Goal: Task Accomplishment & Management: Use online tool/utility

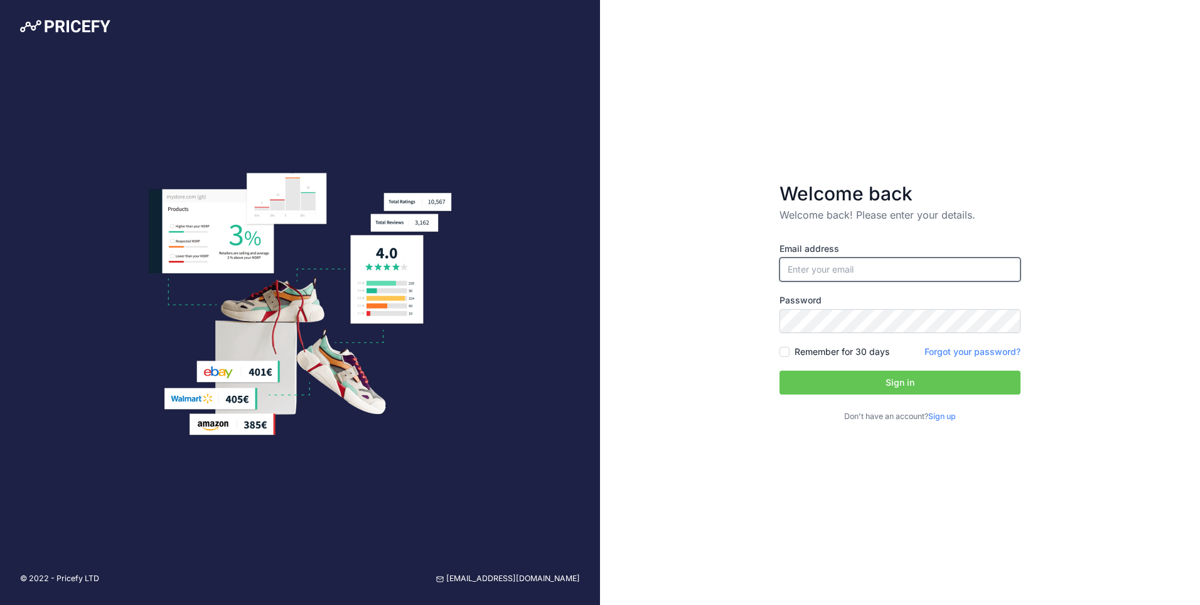
type input "[PERSON_NAME][EMAIL_ADDRESS][PERSON_NAME][DOMAIN_NAME]"
click at [784, 348] on input "Remember for 30 days" at bounding box center [785, 352] width 10 height 10
checkbox input "true"
click at [831, 377] on button "Sign in" at bounding box center [900, 382] width 241 height 24
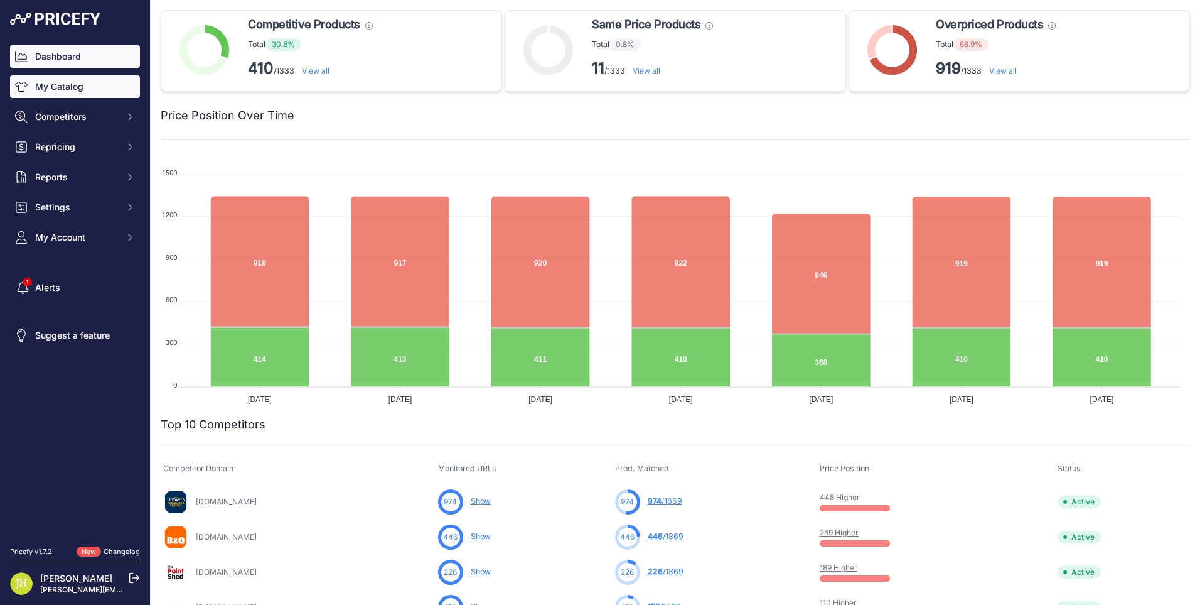
click at [58, 82] on link "My Catalog" at bounding box center [75, 86] width 130 height 23
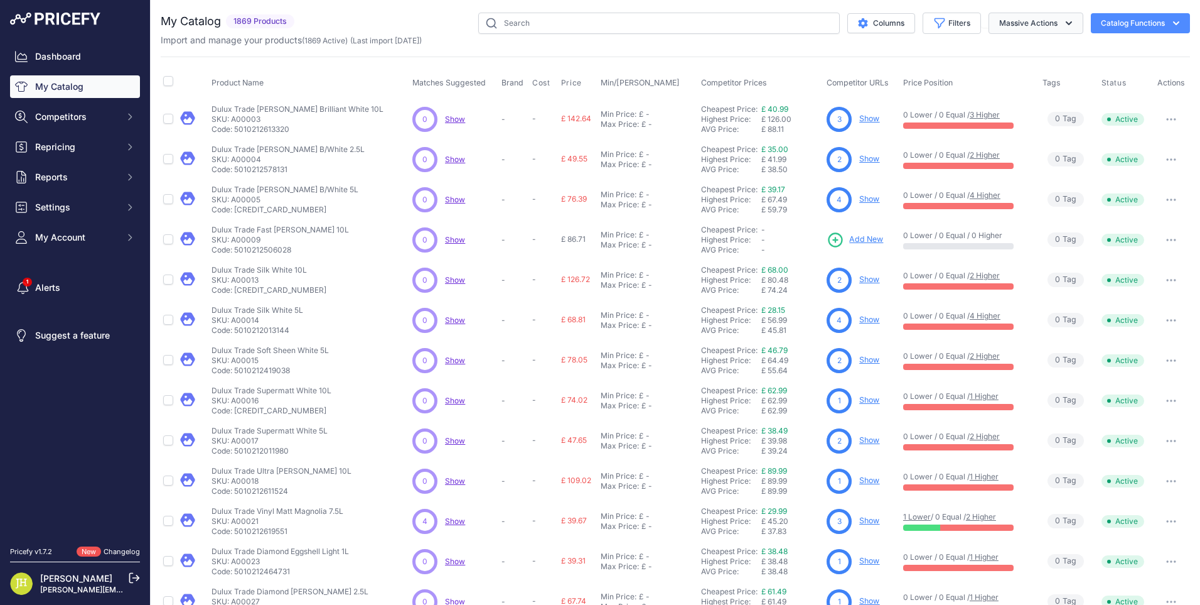
click at [1063, 23] on icon "button" at bounding box center [1069, 23] width 13 height 13
drag, startPoint x: 1098, startPoint y: 38, endPoint x: 1158, endPoint y: 31, distance: 60.0
click at [1099, 38] on div "Import and manage your products ( 1869 Active ) (Last import [DATE])" at bounding box center [676, 40] width 1030 height 13
click at [1170, 20] on icon "button" at bounding box center [1176, 23] width 13 height 13
click at [1122, 74] on div "Export" at bounding box center [1118, 72] width 141 height 23
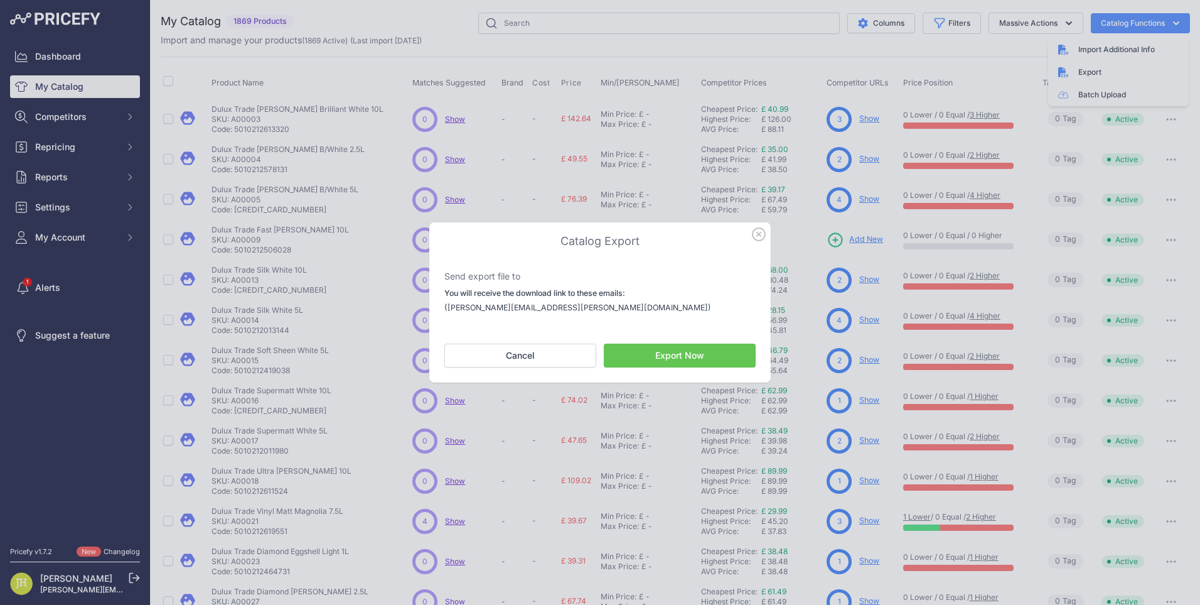
click at [694, 356] on button "Export Now" at bounding box center [680, 355] width 152 height 24
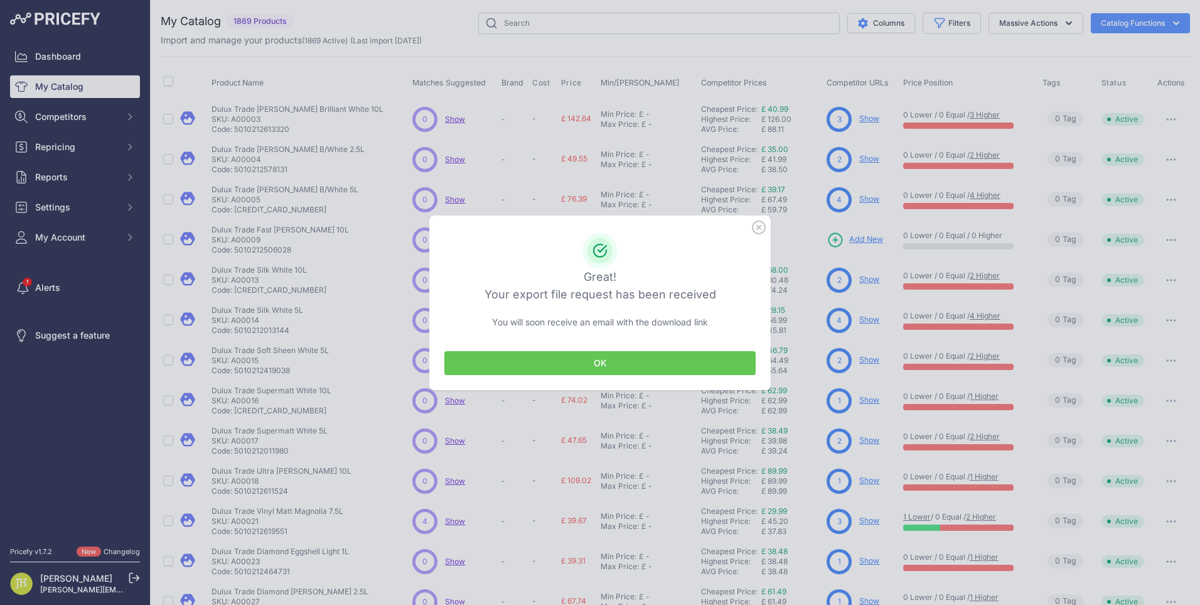
click at [632, 357] on button "OK" at bounding box center [599, 363] width 311 height 24
